Goal: Information Seeking & Learning: Learn about a topic

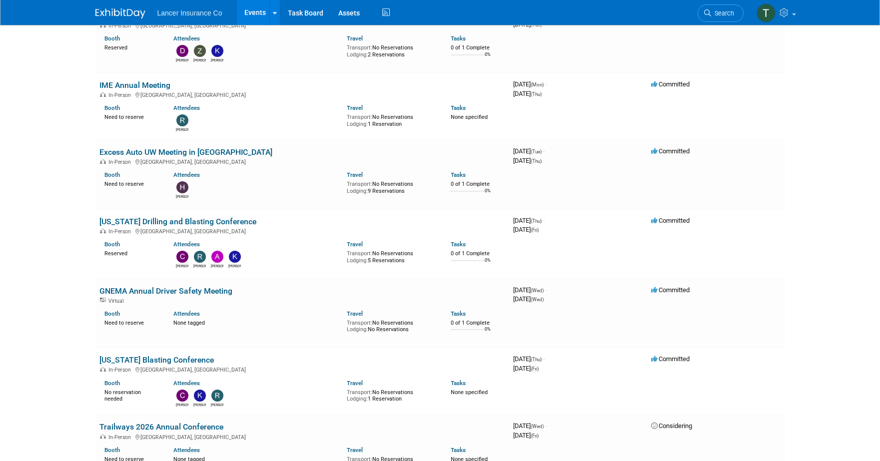
scroll to position [1348, 0]
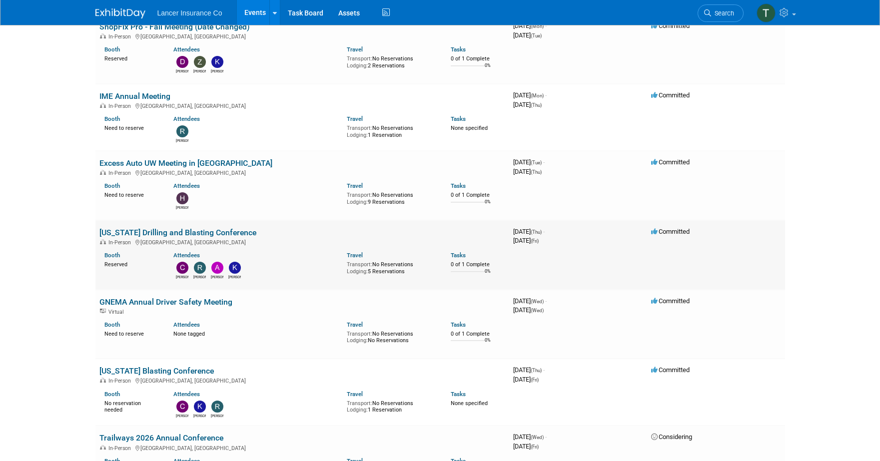
click at [144, 228] on link "[US_STATE] Drilling and Blasting Conference" at bounding box center [177, 232] width 157 height 9
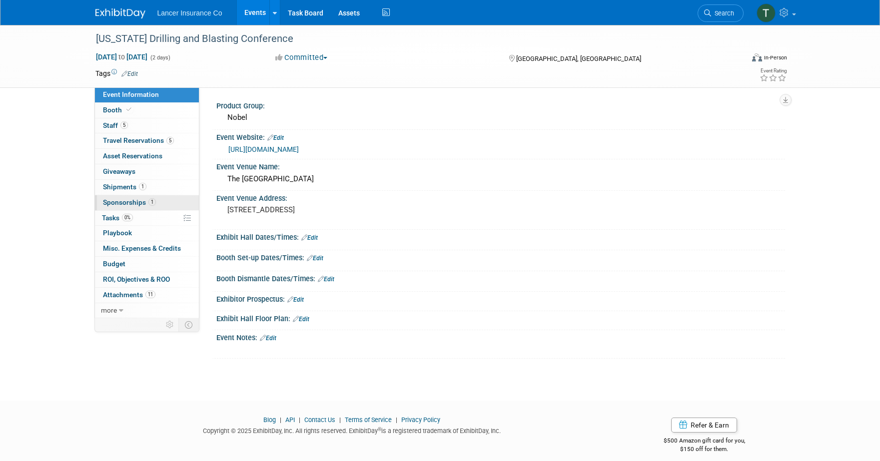
click at [130, 201] on span "Sponsorships 1" at bounding box center [129, 202] width 53 height 8
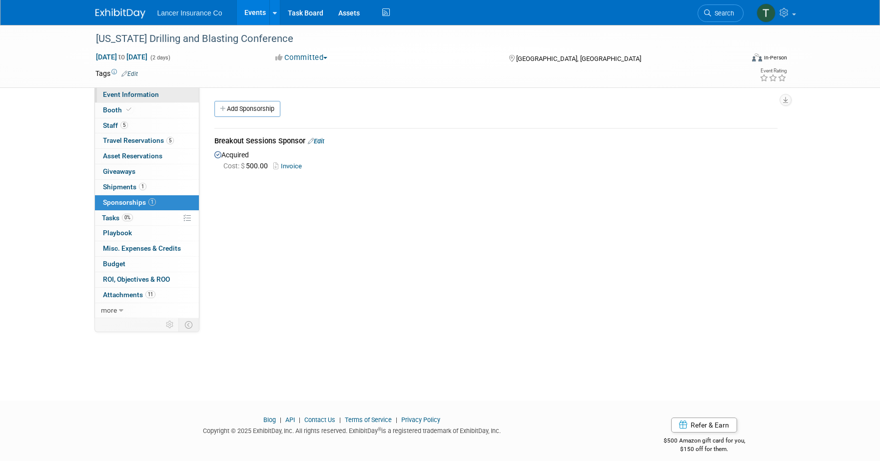
click at [119, 96] on span "Event Information" at bounding box center [131, 94] width 56 height 8
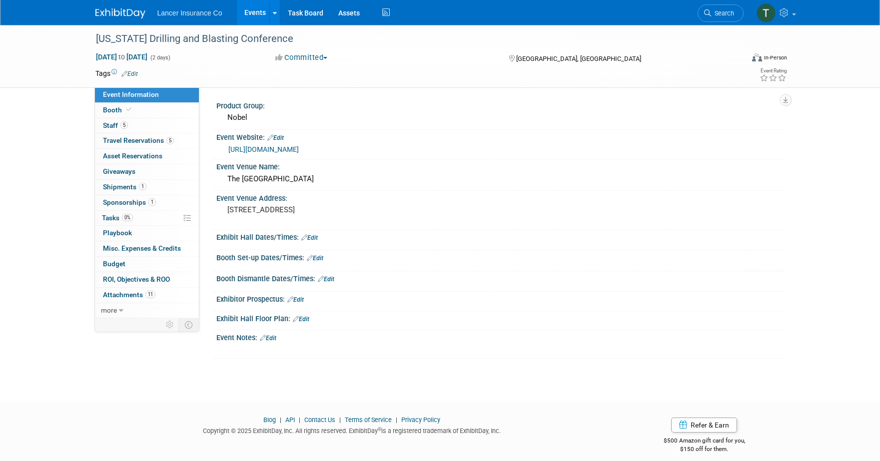
click at [277, 148] on link "https://blasting.outreach.psu.edu/" at bounding box center [263, 149] width 70 height 8
